Goal: Task Accomplishment & Management: Manage account settings

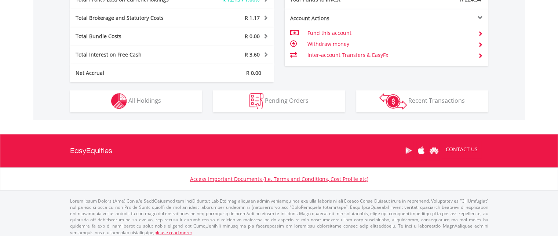
scroll to position [399, 0]
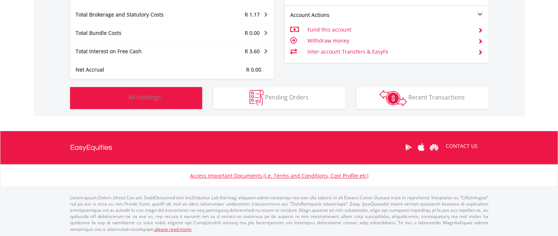
click at [153, 97] on span "All Holdings" at bounding box center [144, 97] width 33 height 8
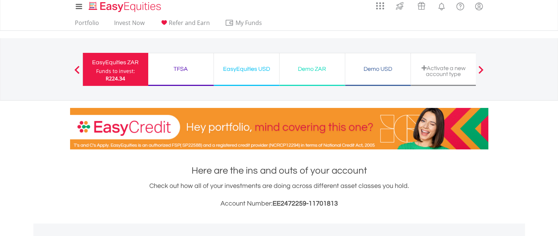
scroll to position [0, 0]
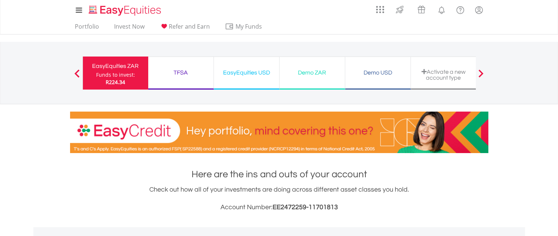
click at [196, 75] on div "TFSA" at bounding box center [181, 73] width 57 height 10
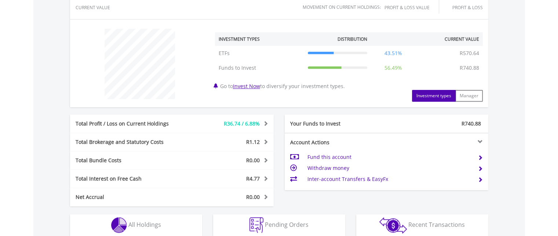
scroll to position [261, 0]
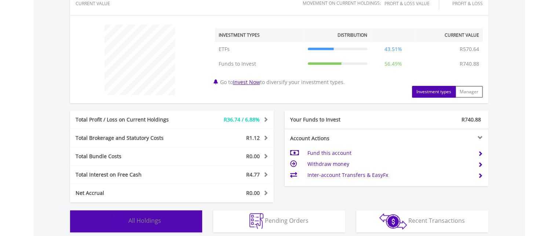
click at [155, 220] on span "All Holdings" at bounding box center [144, 221] width 33 height 8
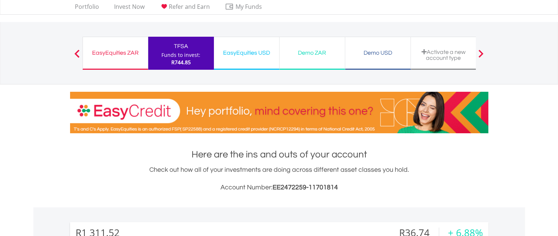
scroll to position [0, 0]
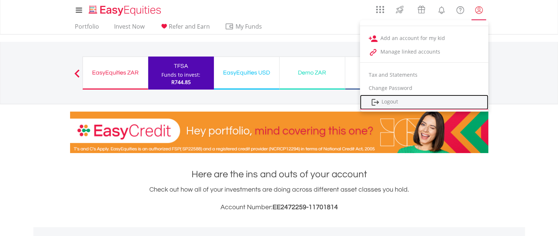
click at [391, 100] on link "Logout" at bounding box center [424, 102] width 128 height 15
